Goal: Task Accomplishment & Management: Manage account settings

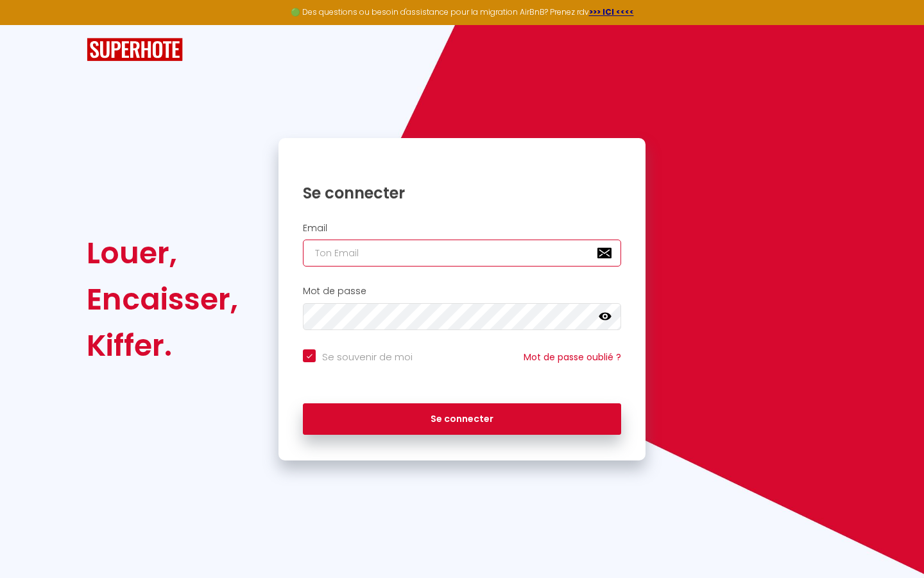
type input "suiteromantique.levea@gmail.com"
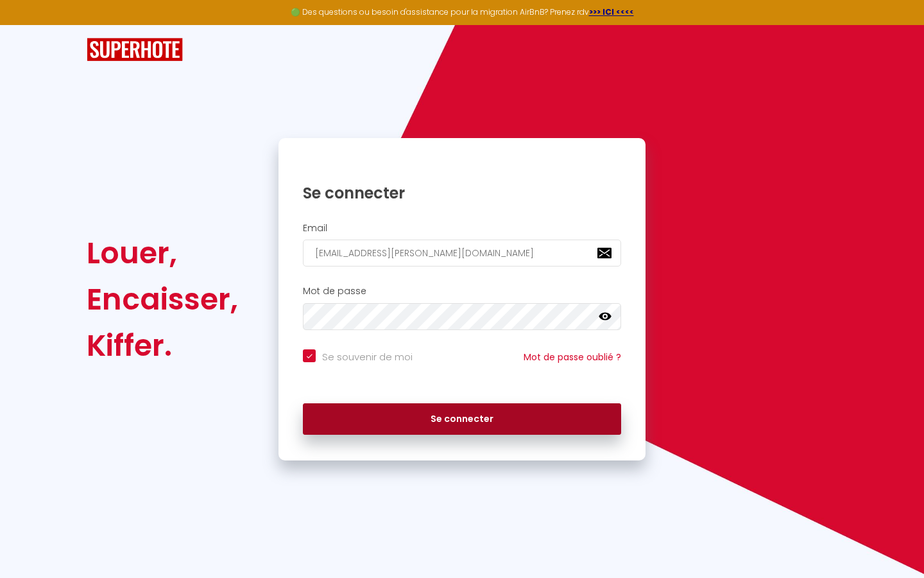
click at [442, 418] on button "Se connecter" at bounding box center [462, 419] width 318 height 32
checkbox input "true"
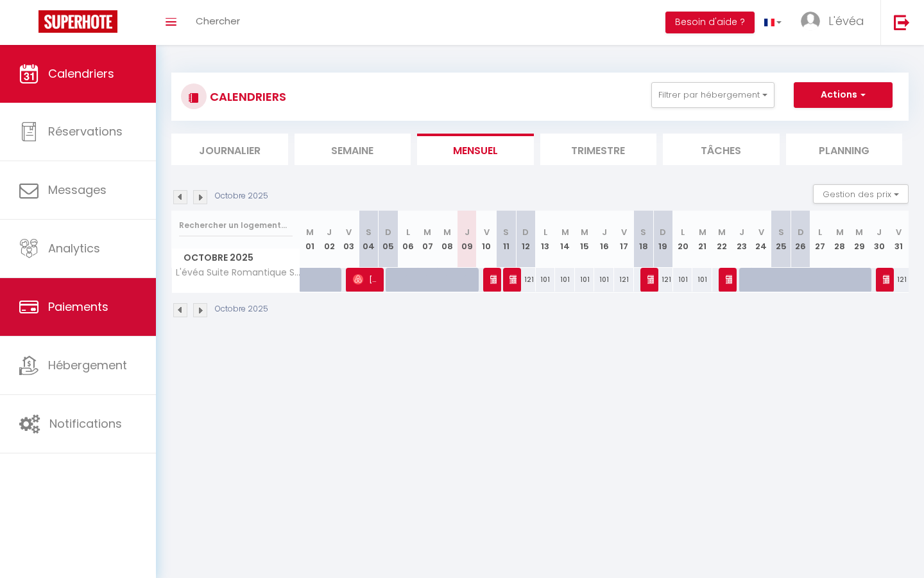
click at [87, 311] on span "Paiements" at bounding box center [78, 306] width 60 height 16
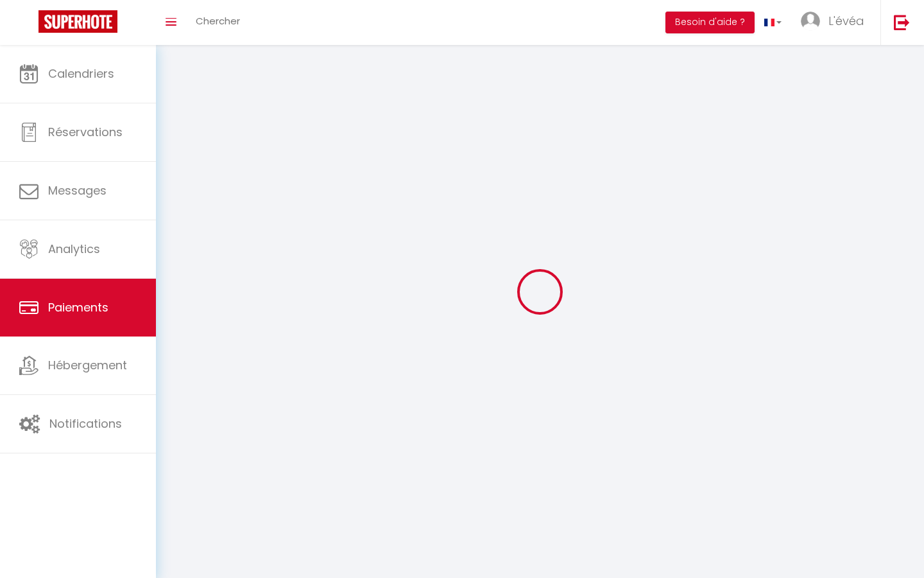
select select "2"
select select "0"
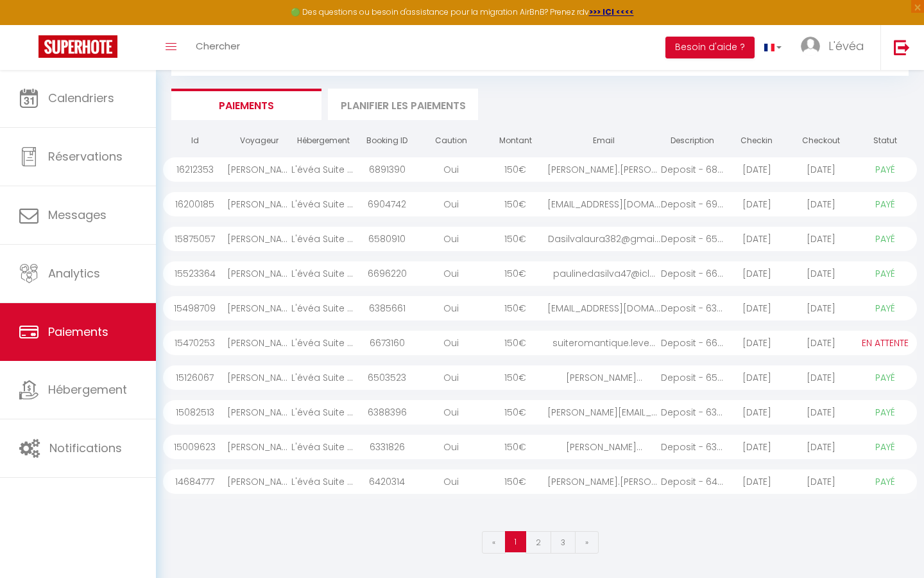
scroll to position [69, 0]
click at [537, 544] on link "2" at bounding box center [539, 542] width 26 height 22
click at [563, 544] on link "3" at bounding box center [563, 542] width 25 height 22
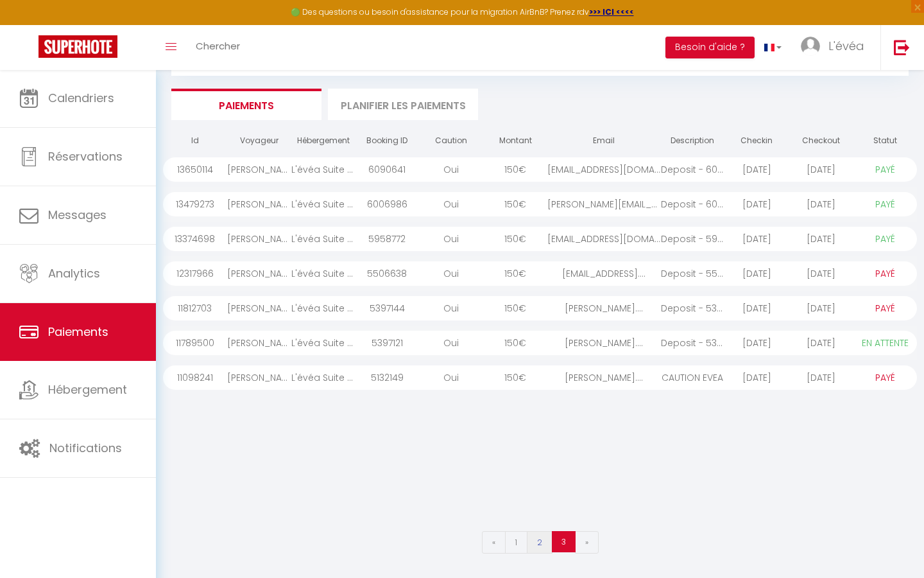
click at [538, 549] on link "2" at bounding box center [540, 542] width 26 height 22
select select "1"
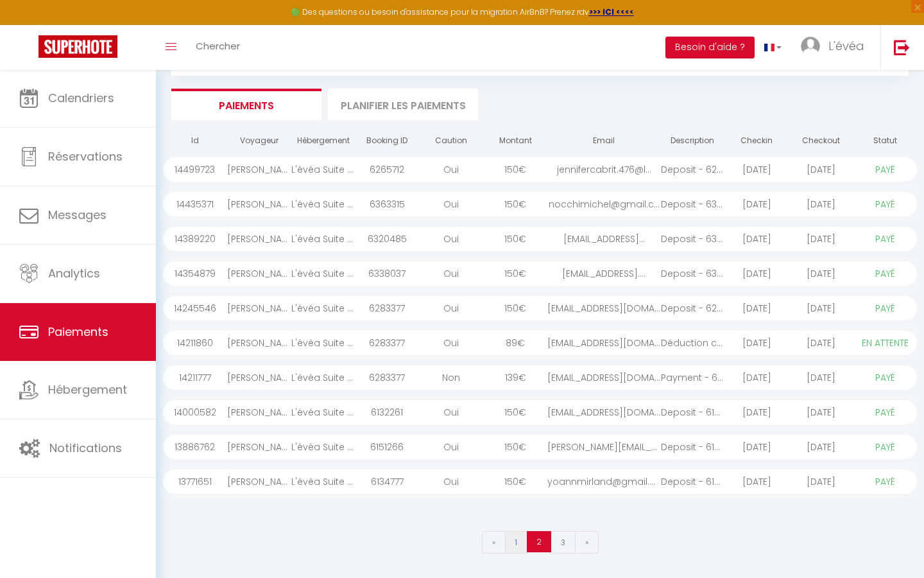
click at [518, 542] on link "1" at bounding box center [516, 542] width 22 height 22
select select "0"
click at [332, 276] on div "L'évéa Suite Romantique Spa & Sauna" at bounding box center [323, 273] width 64 height 24
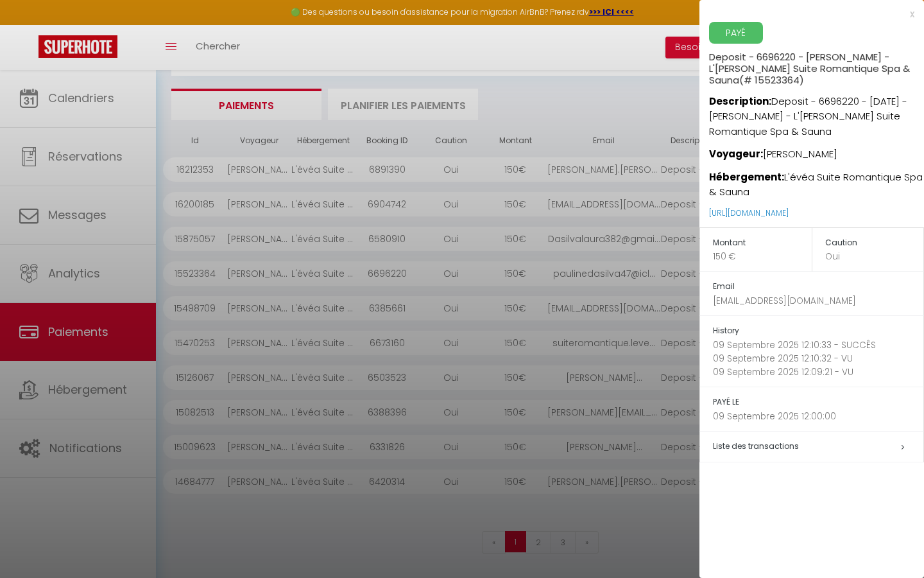
click at [767, 447] on span "Liste des transactions" at bounding box center [756, 445] width 86 height 11
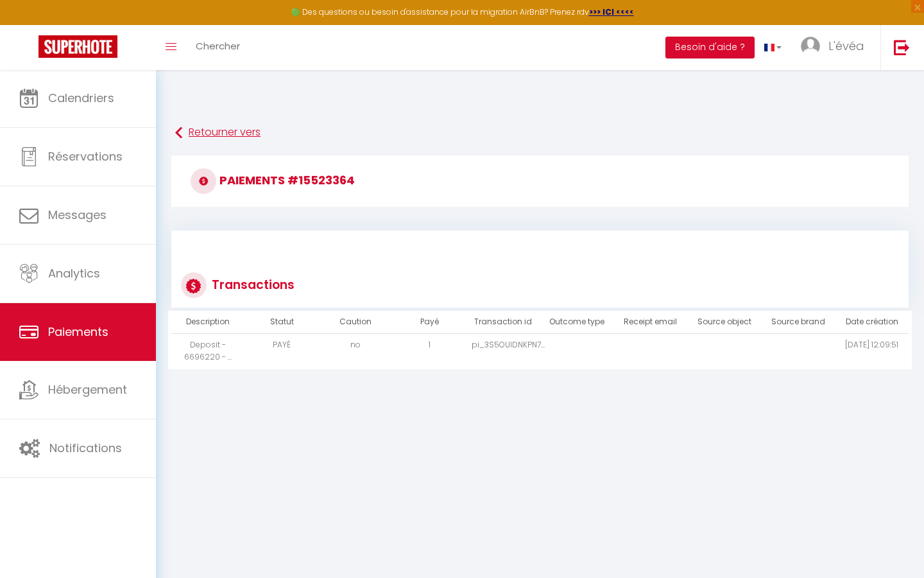
click at [211, 133] on link "Retourner vers" at bounding box center [540, 132] width 730 height 23
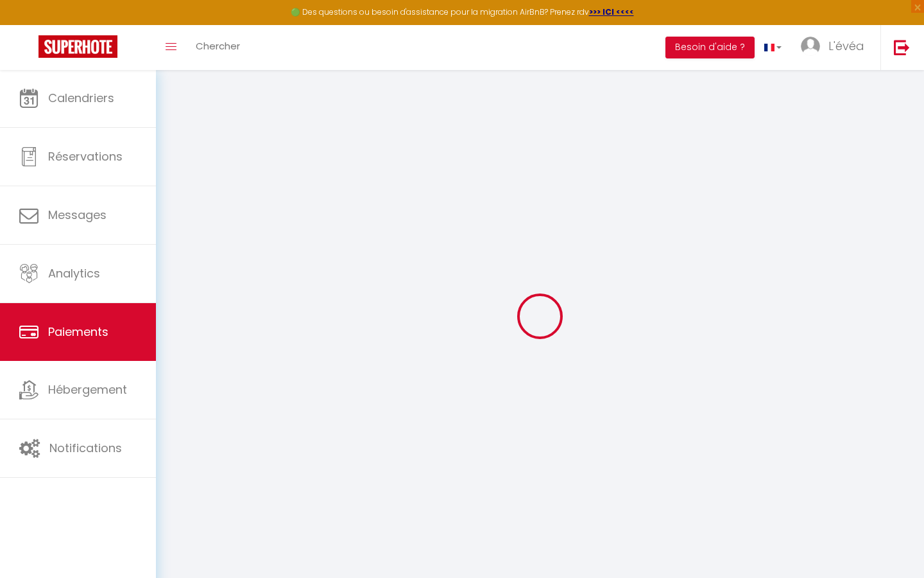
select select "2"
select select "0"
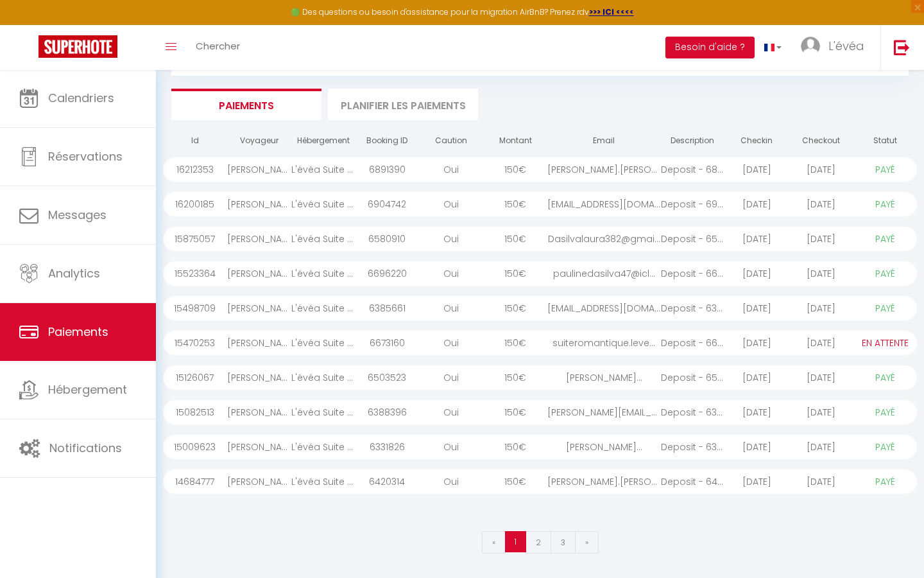
scroll to position [38, 0]
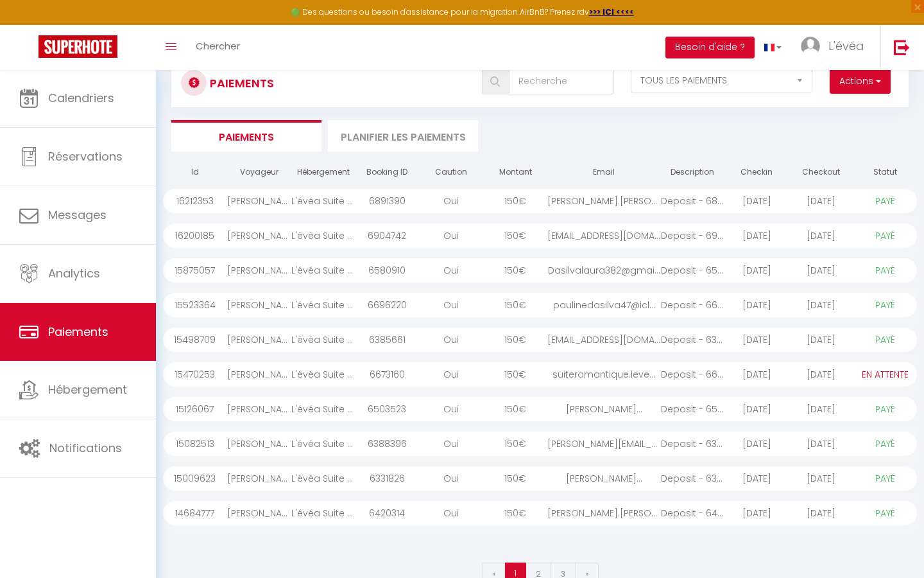
click at [318, 266] on div "L'évéa Suite Romantique Spa & Sauna" at bounding box center [323, 270] width 64 height 24
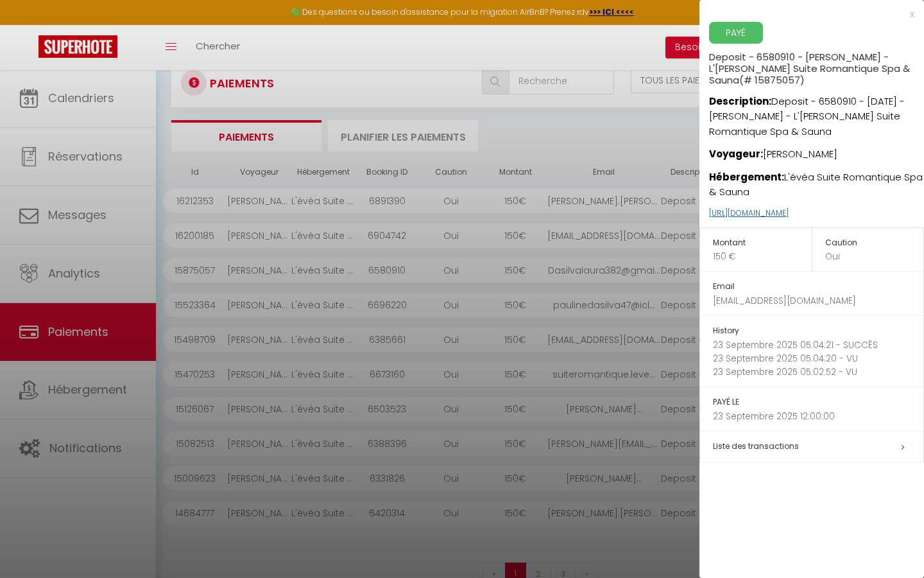
click at [789, 211] on link "https://superhote.com/applink/p/8wcmG8Yl" at bounding box center [749, 212] width 80 height 11
